Goal: Use online tool/utility: Utilize a website feature to perform a specific function

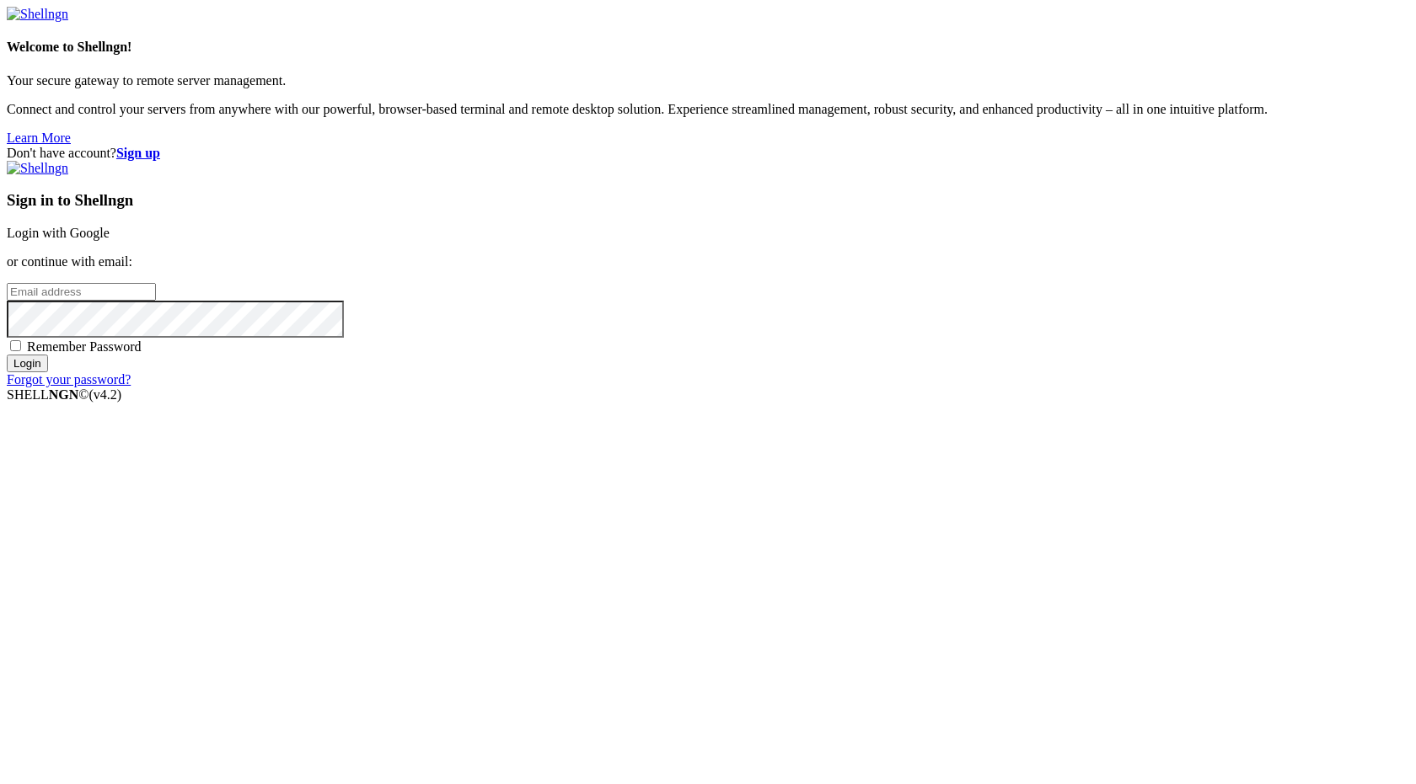
click at [110, 240] on link "Login with Google" at bounding box center [58, 233] width 103 height 14
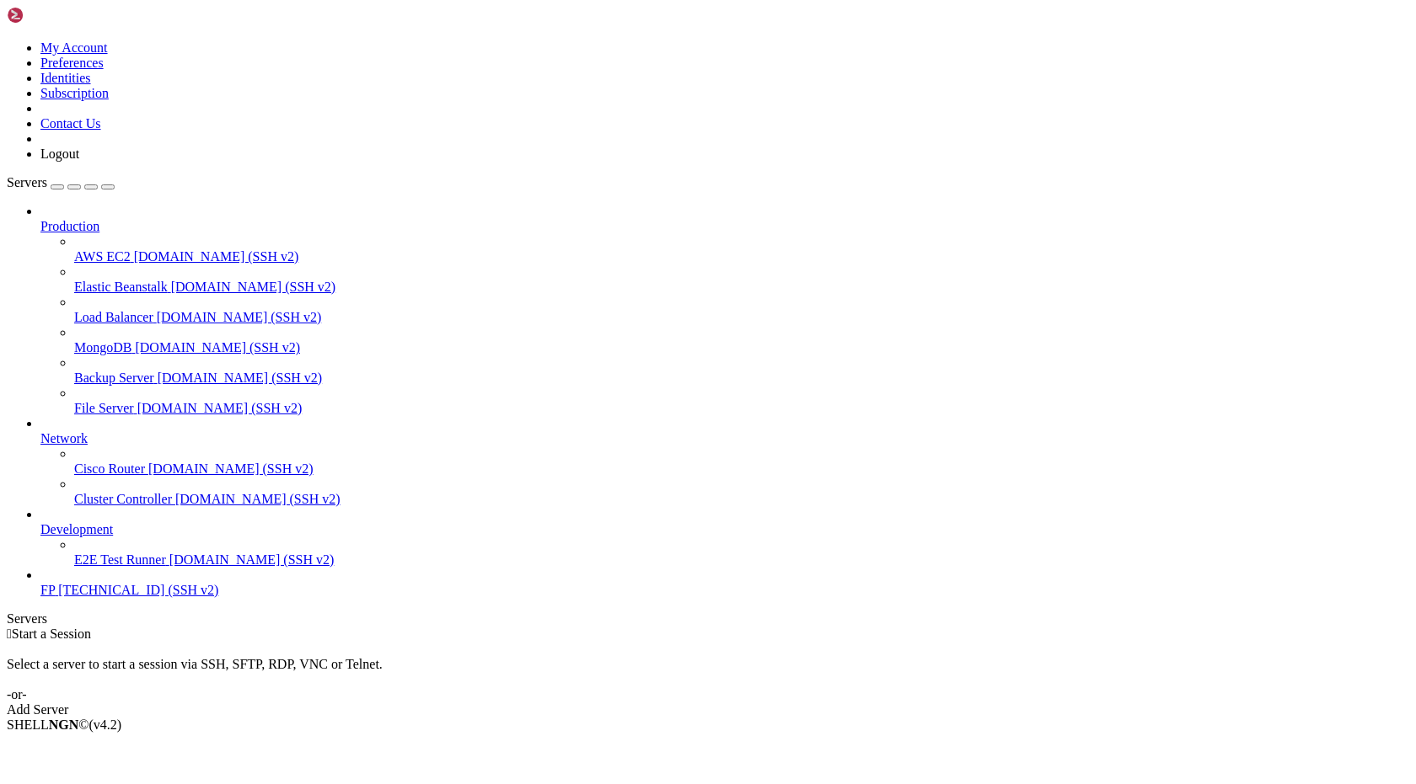
click at [100, 597] on span "[TECHNICAL_ID] (SSH v2)" at bounding box center [138, 590] width 160 height 14
click at [55, 597] on span "FP" at bounding box center [47, 590] width 14 height 14
drag, startPoint x: 131, startPoint y: 636, endPoint x: 136, endPoint y: 645, distance: 9.8
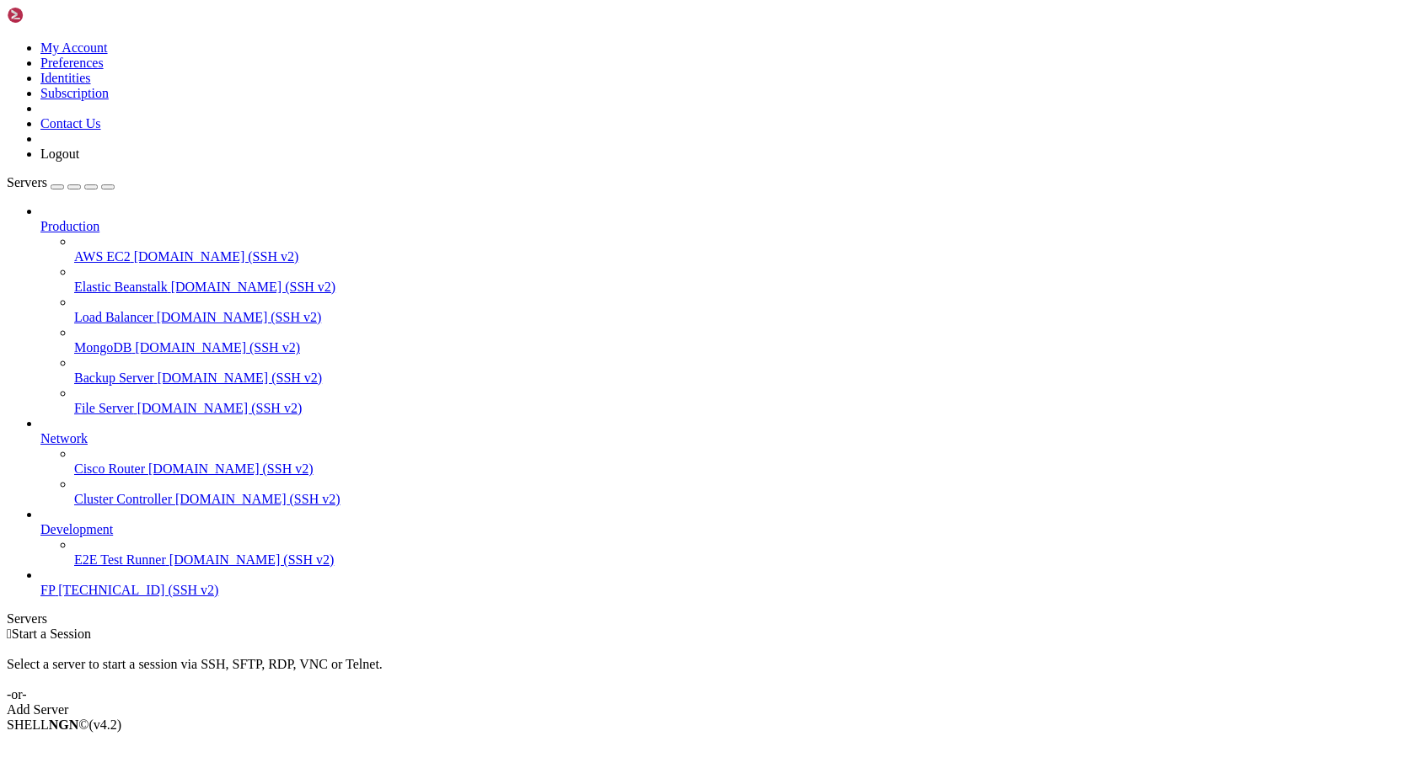
click at [131, 598] on div "FP [TECHNICAL_ID] (SSH v2)" at bounding box center [724, 590] width 1368 height 15
click at [137, 597] on span "[TECHNICAL_ID] (SSH v2)" at bounding box center [138, 590] width 160 height 14
drag, startPoint x: 139, startPoint y: 650, endPoint x: 145, endPoint y: 660, distance: 11.0
click at [140, 598] on link "FP [TECHNICAL_ID] (SSH v2)" at bounding box center [724, 590] width 1368 height 15
click at [145, 598] on div "Production AWS EC2 [DOMAIN_NAME] (SSH v2) Elastic Beanstalk [DOMAIN_NAME] (SSH …" at bounding box center [708, 401] width 1402 height 394
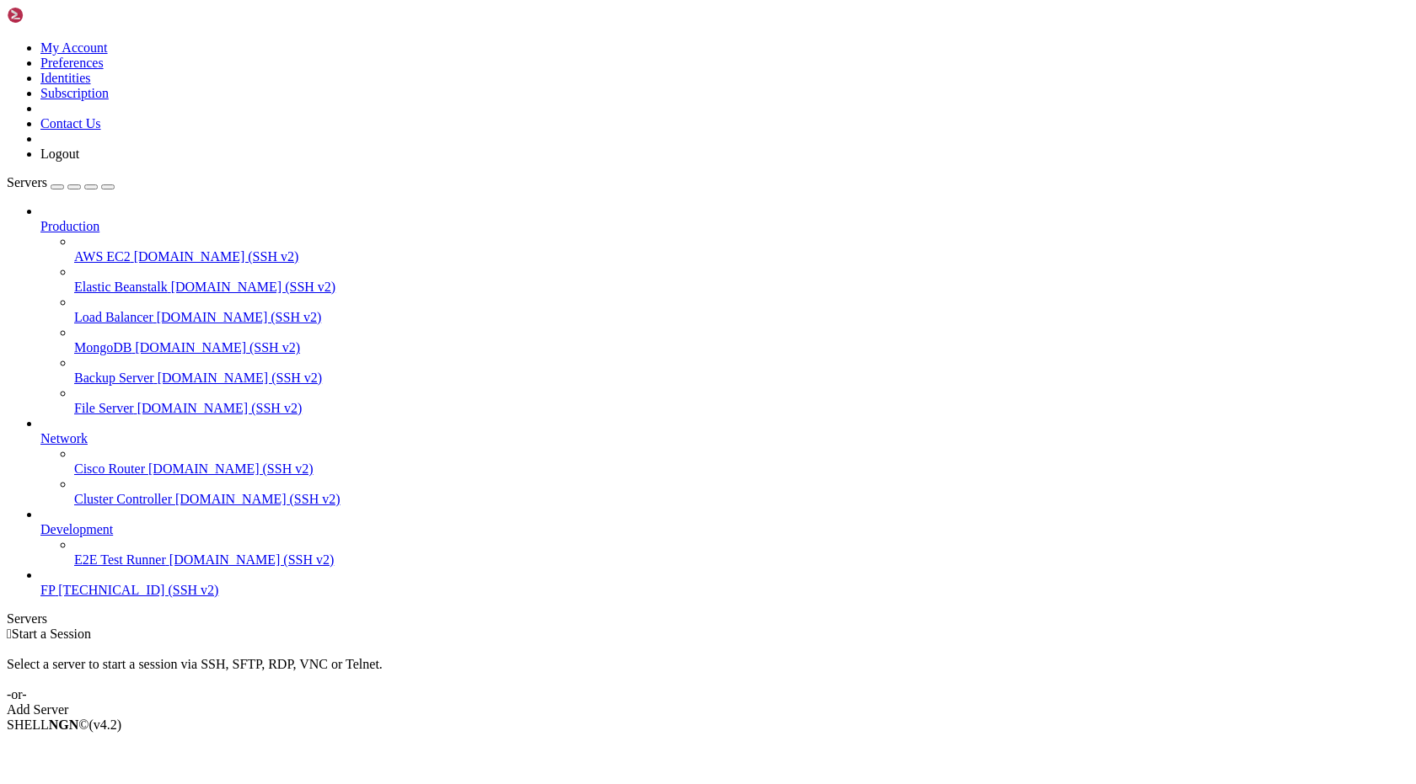
click at [142, 598] on div "Production AWS EC2 [DOMAIN_NAME] (SSH v2) Elastic Beanstalk [DOMAIN_NAME] (SSH …" at bounding box center [708, 401] width 1402 height 394
click at [138, 598] on div "Production AWS EC2 [DOMAIN_NAME] (SSH v2) Elastic Beanstalk [DOMAIN_NAME] (SSH …" at bounding box center [708, 401] width 1402 height 394
click at [137, 598] on div "Production AWS EC2 [DOMAIN_NAME] (SSH v2) Elastic Beanstalk [DOMAIN_NAME] (SSH …" at bounding box center [708, 401] width 1402 height 394
click at [55, 597] on span "FP" at bounding box center [47, 590] width 14 height 14
click at [40, 598] on link "FP [TECHNICAL_ID] (SSH v2)" at bounding box center [724, 590] width 1368 height 15
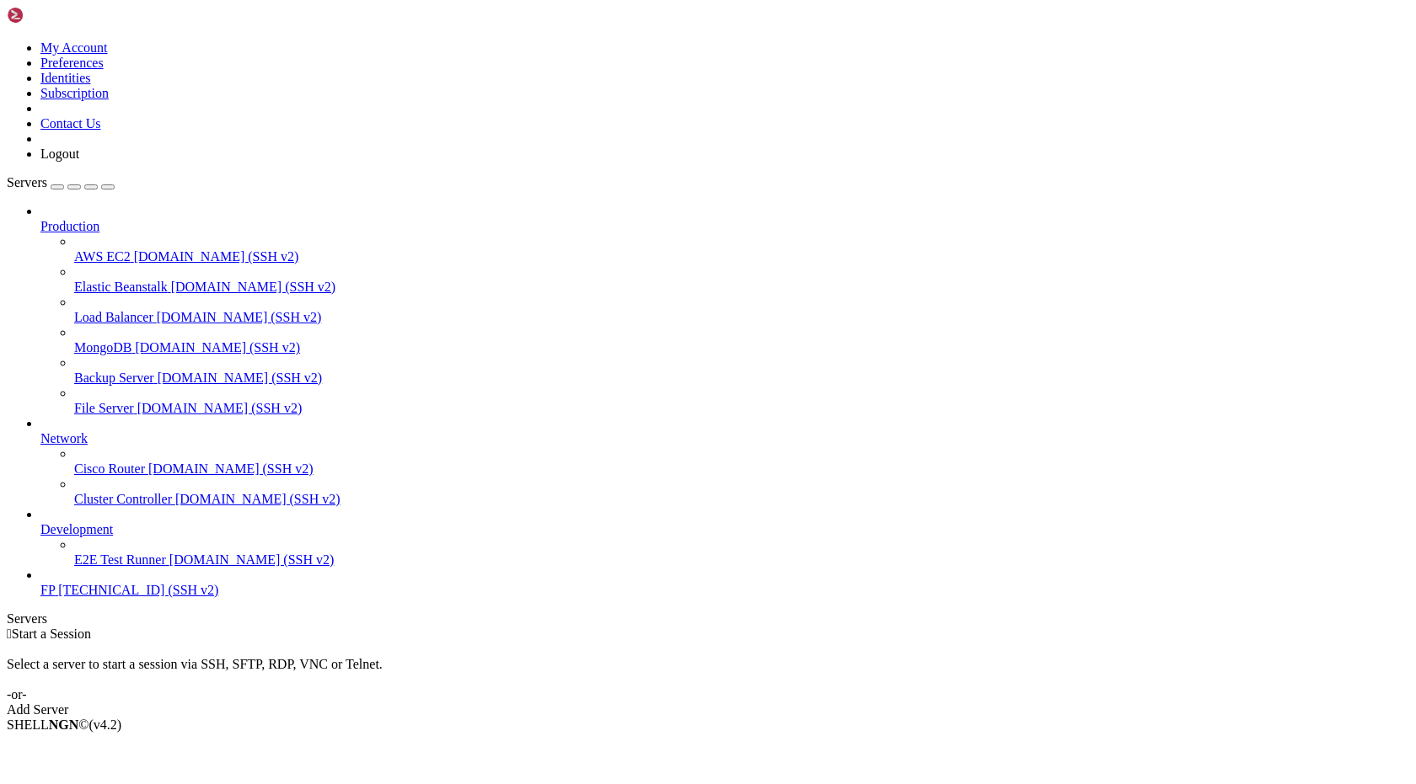
drag, startPoint x: 8, startPoint y: 634, endPoint x: 17, endPoint y: 634, distance: 9.3
click at [40, 598] on link "FP [TECHNICAL_ID] (SSH v2)" at bounding box center [724, 590] width 1368 height 15
click at [40, 583] on icon at bounding box center [40, 583] width 0 height 0
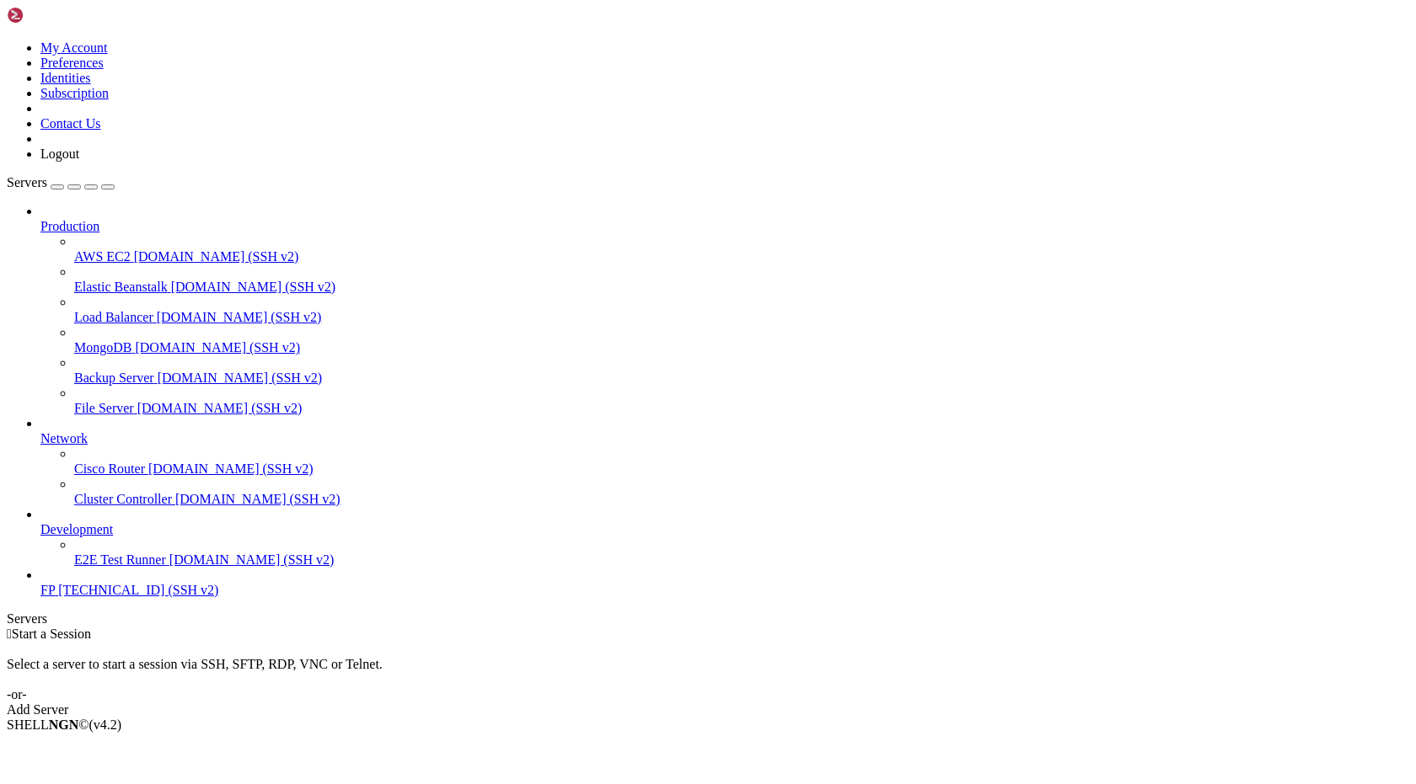
click at [40, 583] on icon at bounding box center [40, 583] width 0 height 0
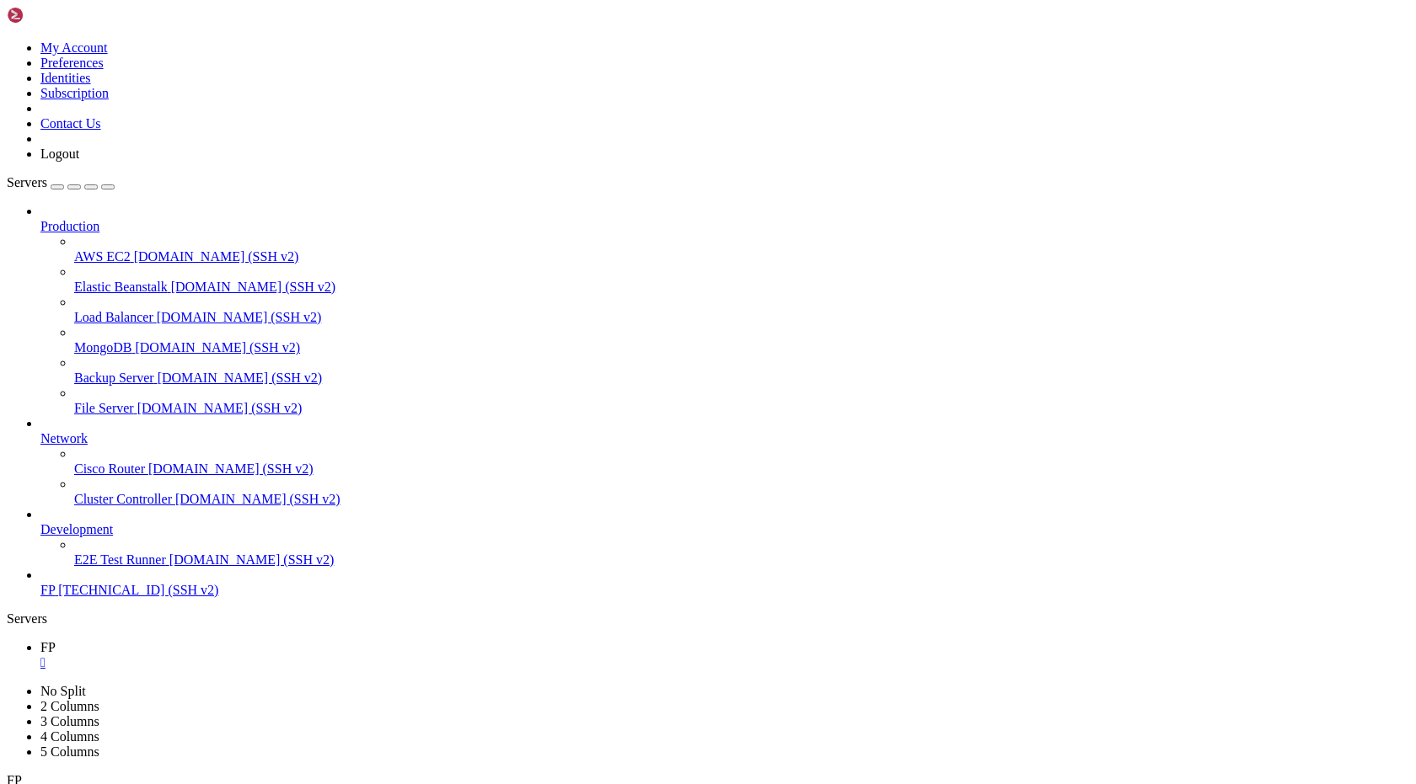
click at [620, 398] on div at bounding box center [708, 392] width 1416 height 784
